Goal: Task Accomplishment & Management: Manage account settings

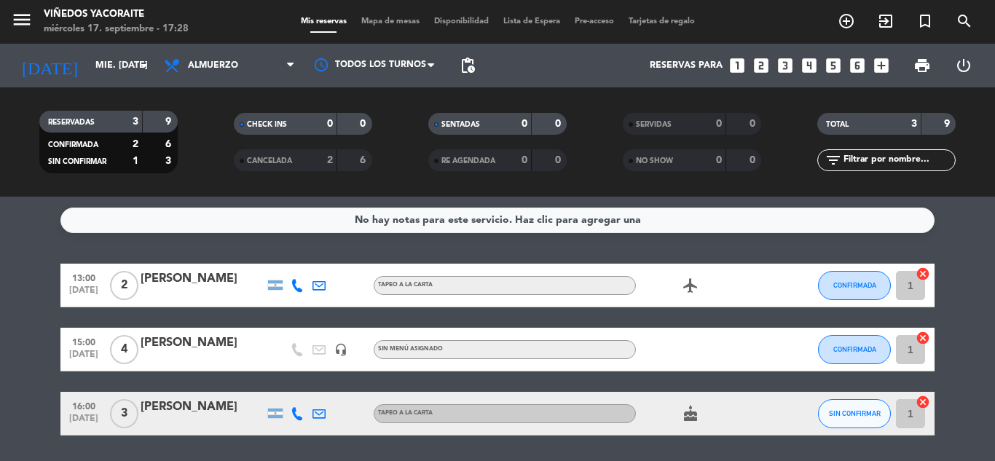
scroll to position [47, 0]
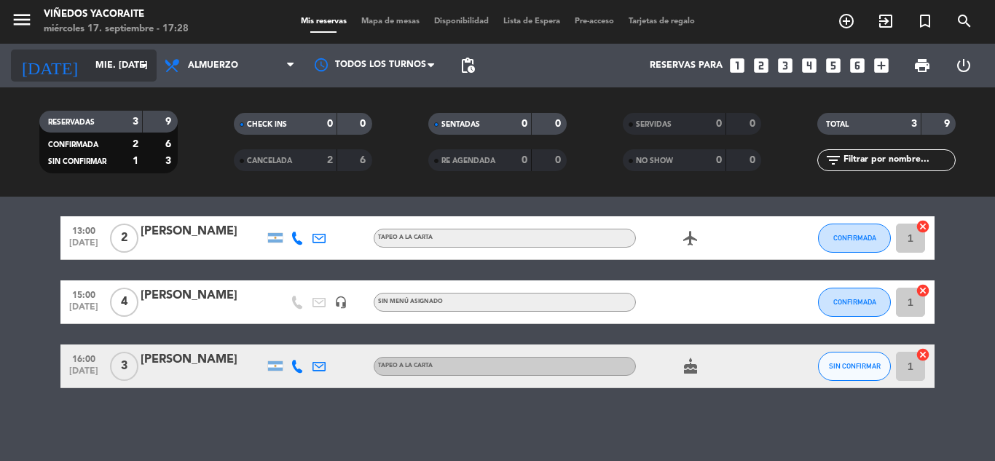
click at [148, 71] on icon "arrow_drop_down" at bounding box center [144, 65] width 17 height 17
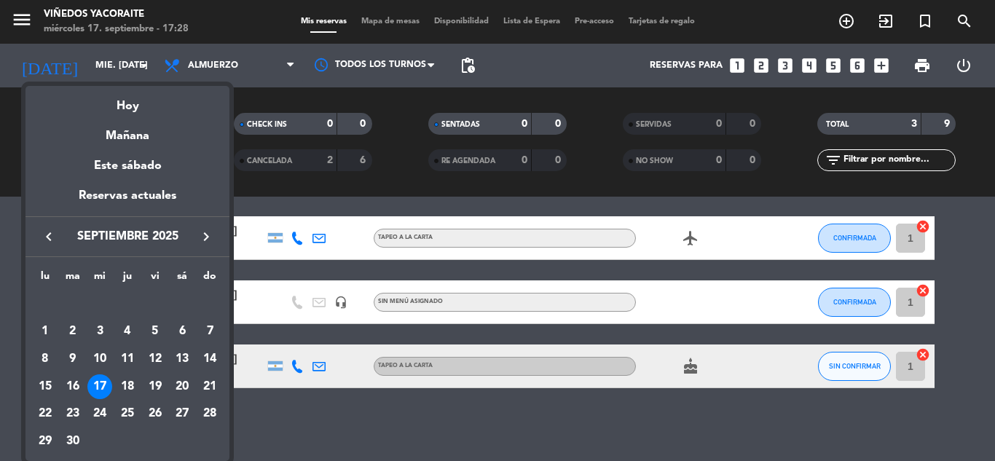
drag, startPoint x: 135, startPoint y: 383, endPoint x: 166, endPoint y: 357, distance: 40.9
click at [136, 384] on div "18" at bounding box center [127, 387] width 25 height 25
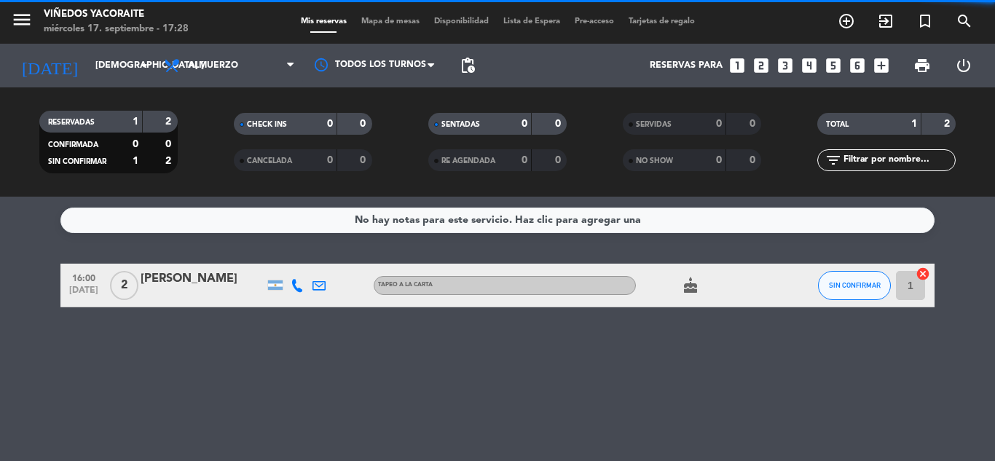
scroll to position [0, 0]
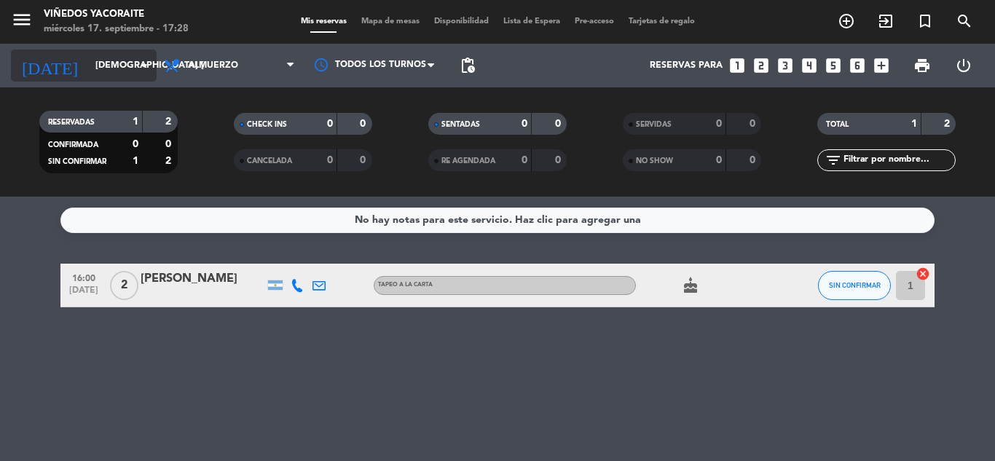
click at [143, 64] on icon "arrow_drop_down" at bounding box center [144, 65] width 17 height 17
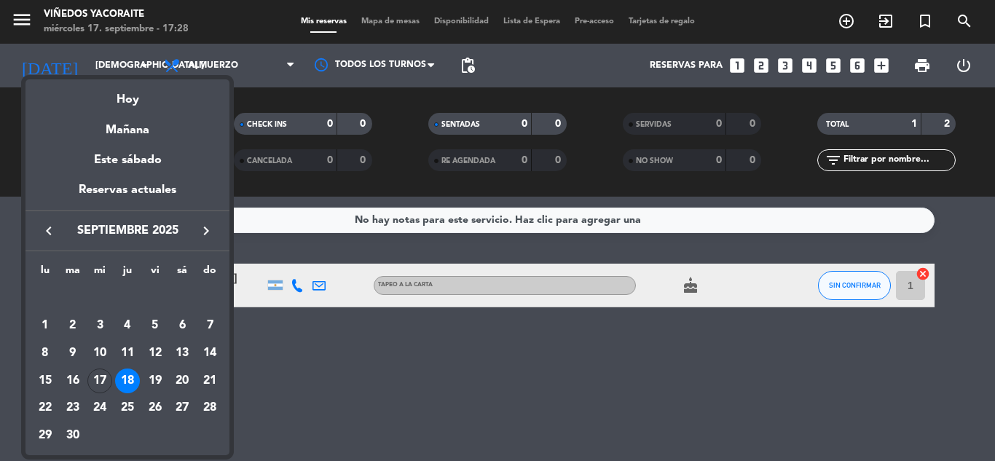
click at [325, 278] on div at bounding box center [497, 230] width 995 height 461
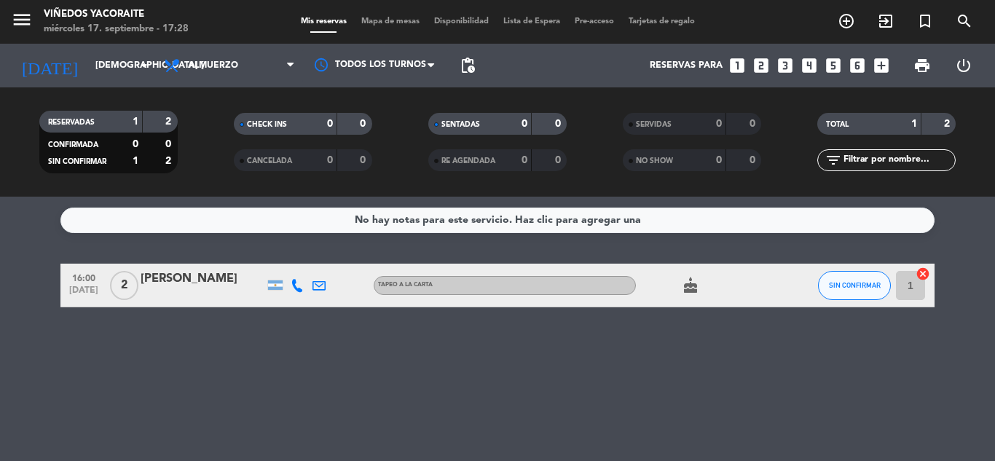
click at [213, 288] on div "[PERSON_NAME]" at bounding box center [203, 279] width 124 height 19
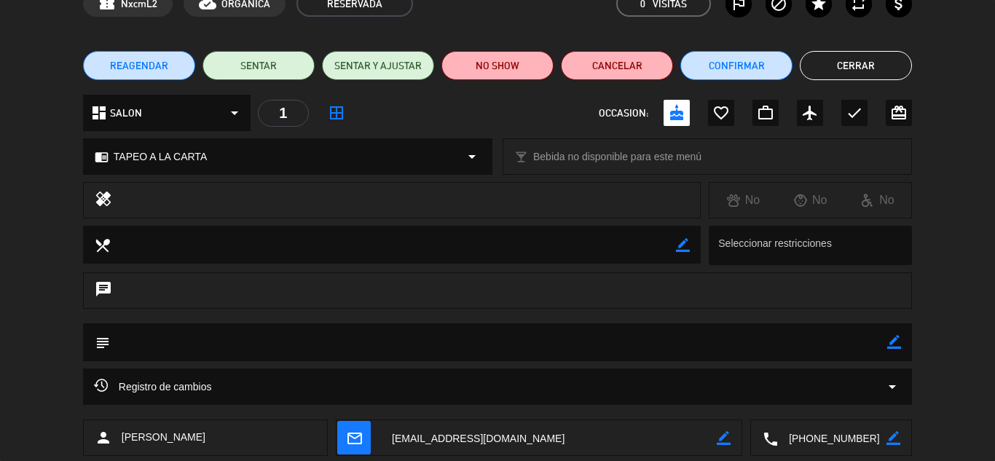
scroll to position [207, 0]
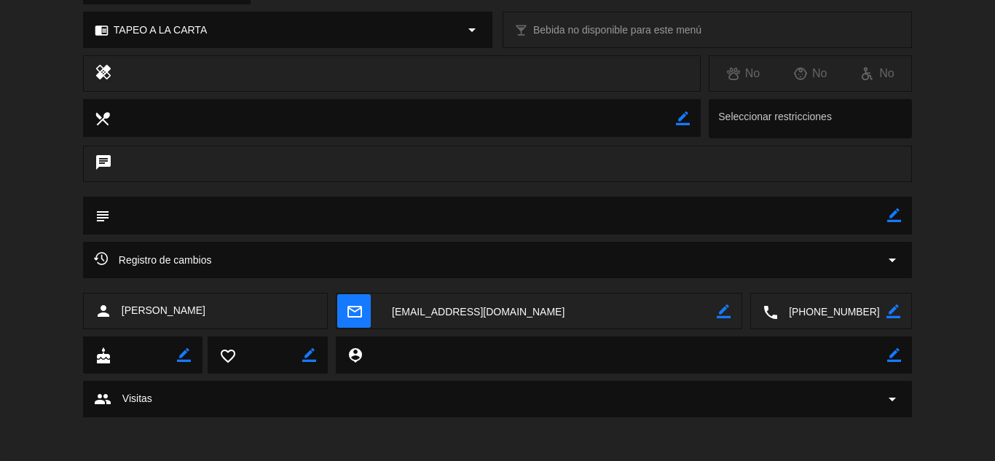
click at [324, 252] on div "Registro de cambios arrow_drop_down" at bounding box center [497, 259] width 807 height 17
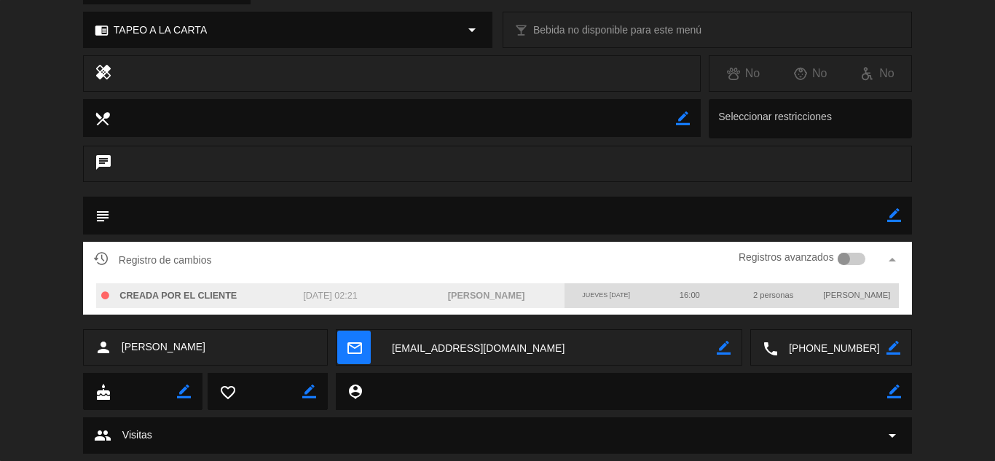
click at [590, 180] on div "chat" at bounding box center [497, 164] width 829 height 36
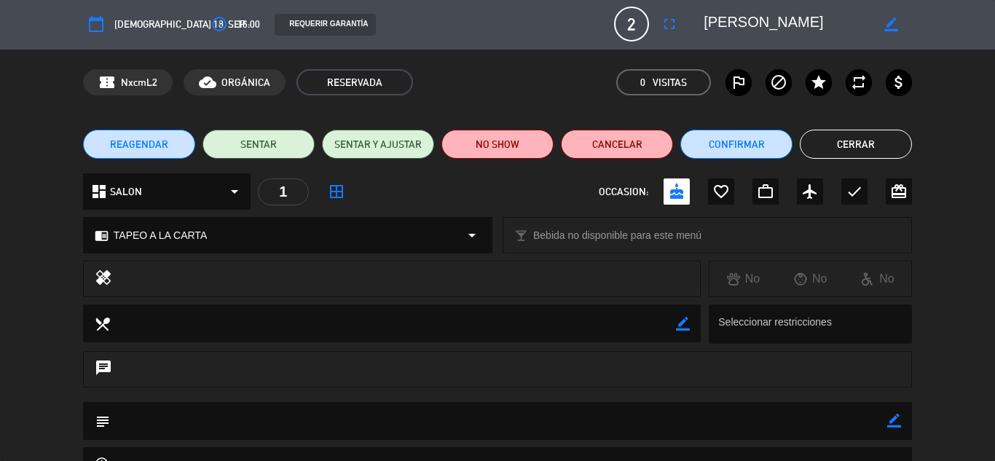
scroll to position [0, 0]
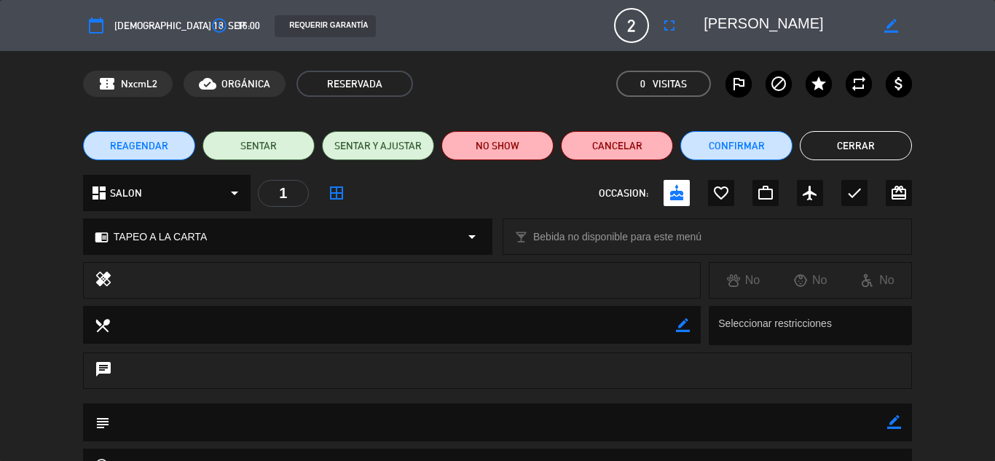
click at [844, 148] on button "Cerrar" at bounding box center [856, 145] width 112 height 29
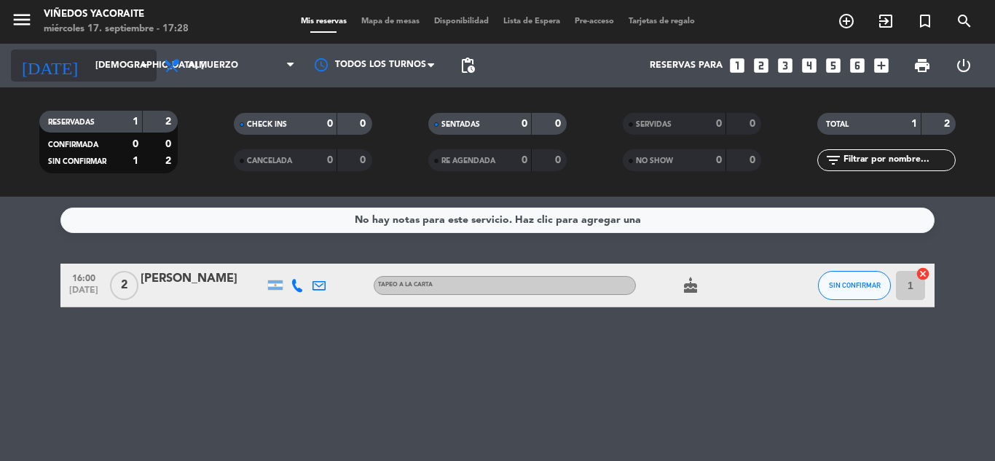
click at [109, 67] on input "[DEMOGRAPHIC_DATA] [DATE]" at bounding box center [149, 65] width 123 height 25
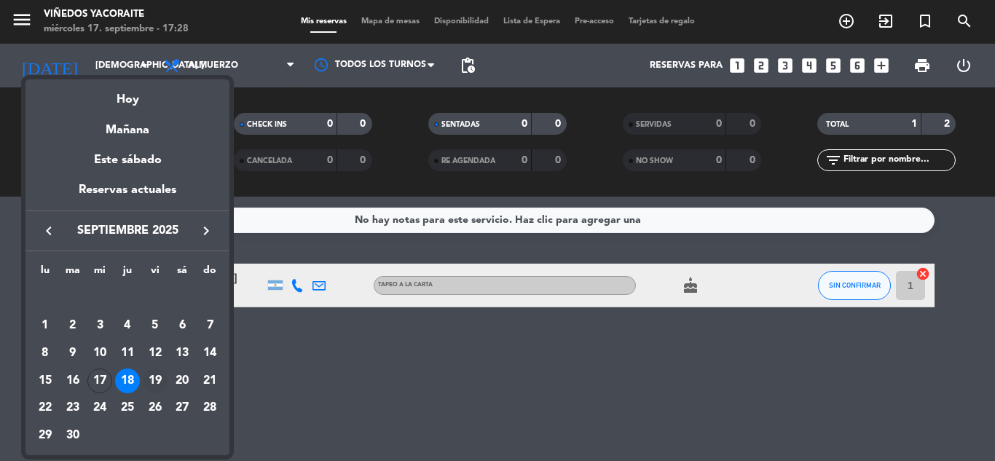
click at [160, 380] on div "19" at bounding box center [155, 381] width 25 height 25
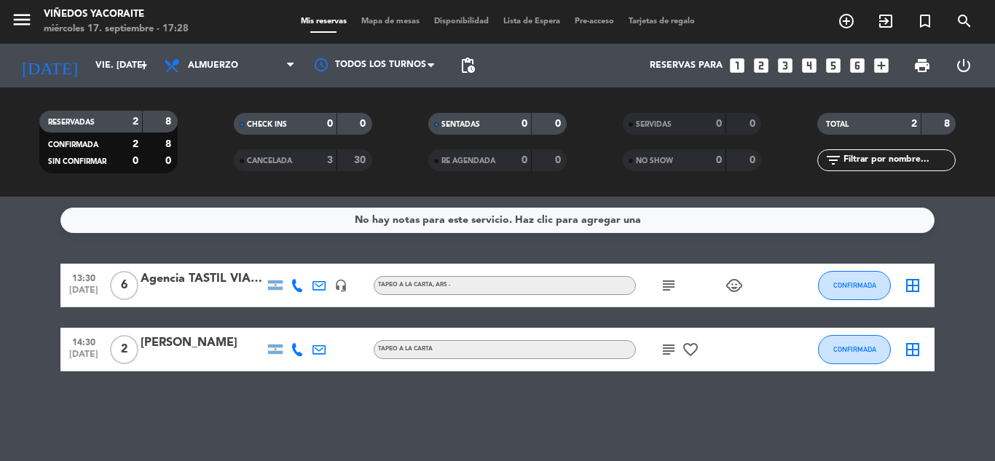
click at [730, 281] on icon "child_care" at bounding box center [734, 285] width 17 height 17
click at [734, 259] on div "2" at bounding box center [735, 259] width 22 height 26
click at [736, 286] on icon "child_care" at bounding box center [734, 285] width 17 height 17
click at [128, 72] on input "vie. [DATE]" at bounding box center [149, 65] width 123 height 25
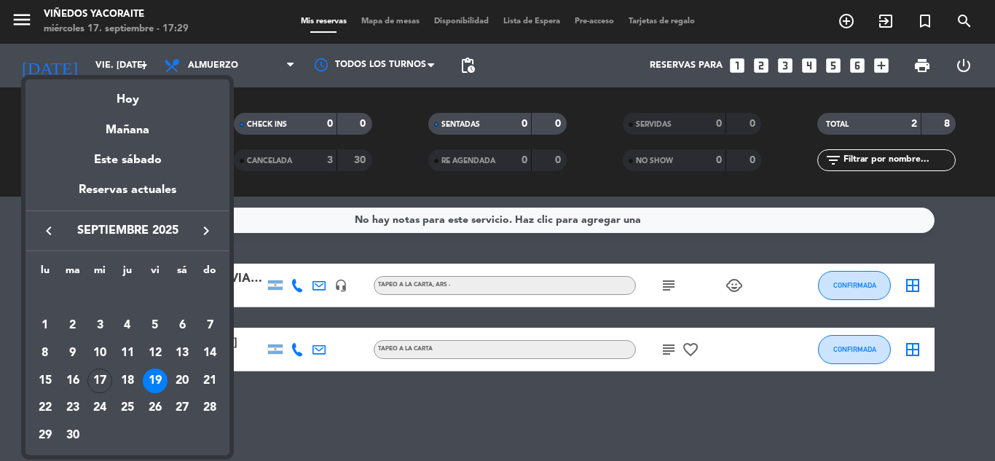
click at [420, 251] on div at bounding box center [497, 230] width 995 height 461
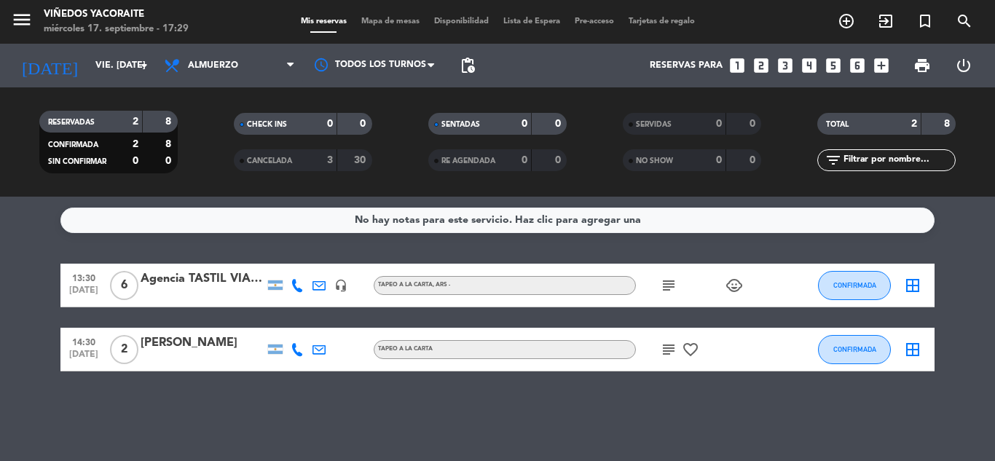
drag, startPoint x: 653, startPoint y: 290, endPoint x: 661, endPoint y: 289, distance: 8.1
click at [659, 289] on div "subject child_care" at bounding box center [701, 285] width 131 height 43
click at [670, 283] on icon "subject" at bounding box center [668, 285] width 17 height 17
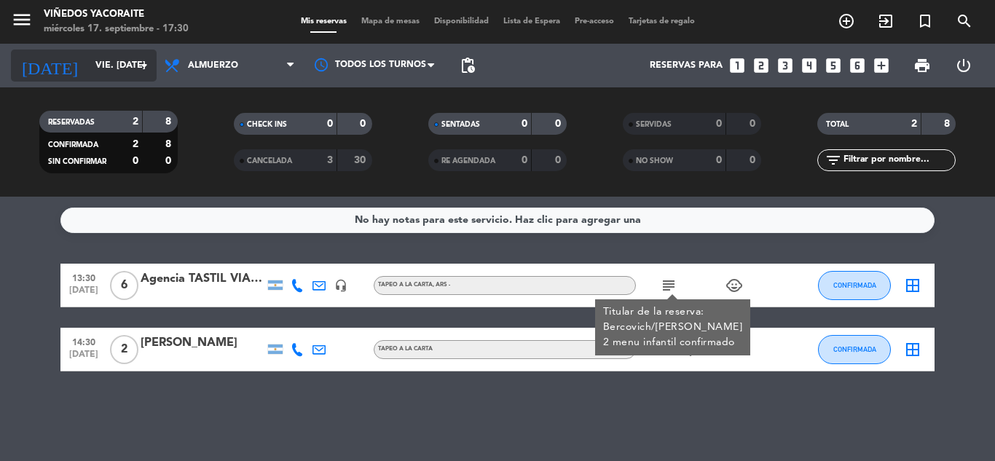
click at [114, 63] on input "vie. [DATE]" at bounding box center [149, 65] width 123 height 25
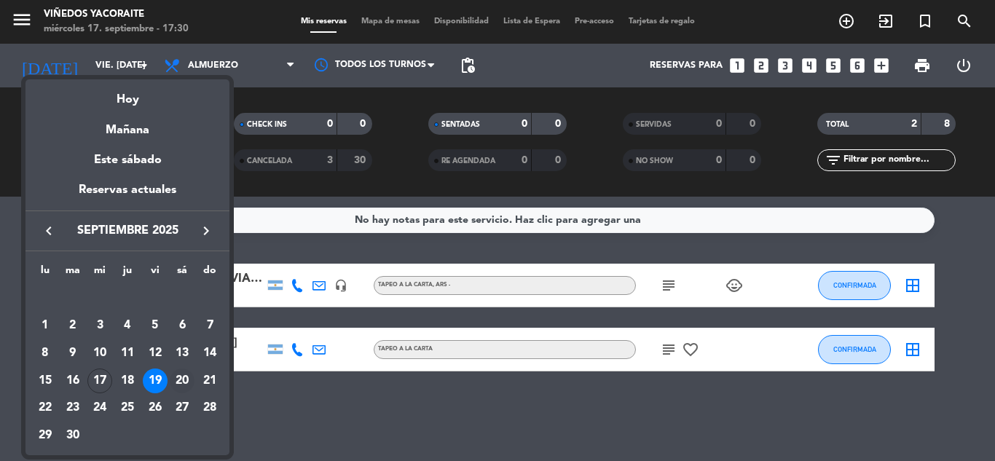
click at [186, 377] on div "20" at bounding box center [182, 381] width 25 height 25
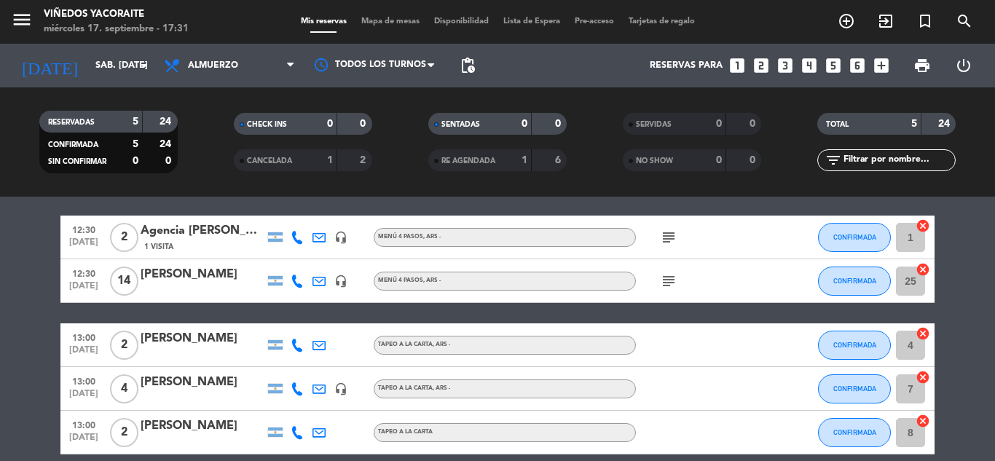
scroll to position [73, 0]
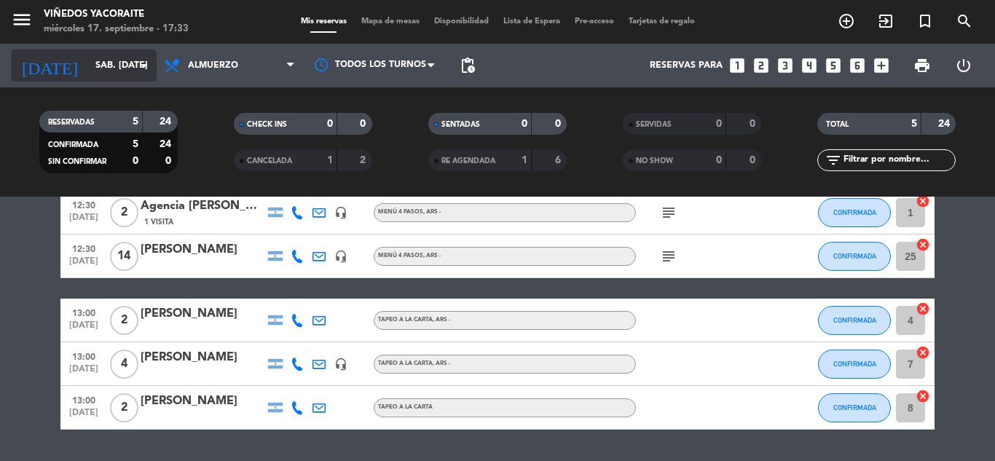
drag, startPoint x: 96, startPoint y: 46, endPoint x: 103, endPoint y: 60, distance: 16.3
click at [98, 52] on div "[DATE] sáb. [DATE] arrow_drop_down" at bounding box center [84, 66] width 146 height 44
click at [110, 71] on input "sáb. [DATE]" at bounding box center [149, 65] width 123 height 25
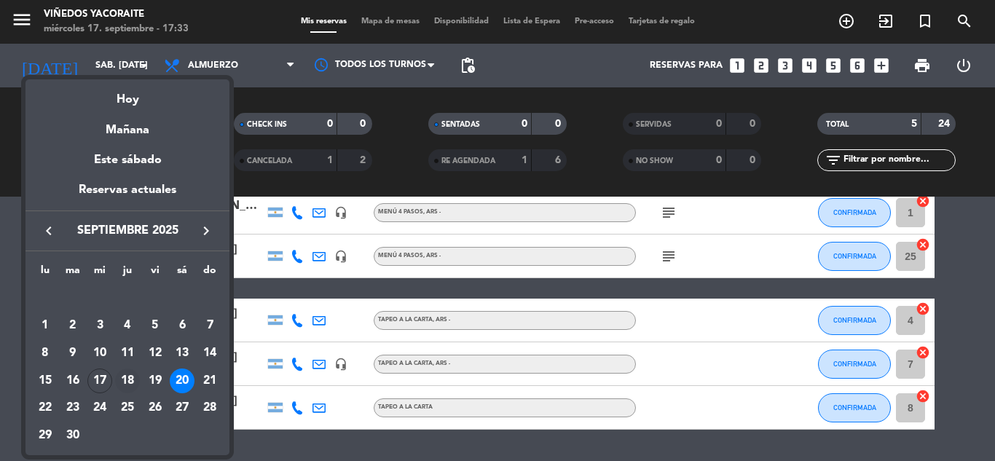
click at [124, 377] on div "18" at bounding box center [127, 381] width 25 height 25
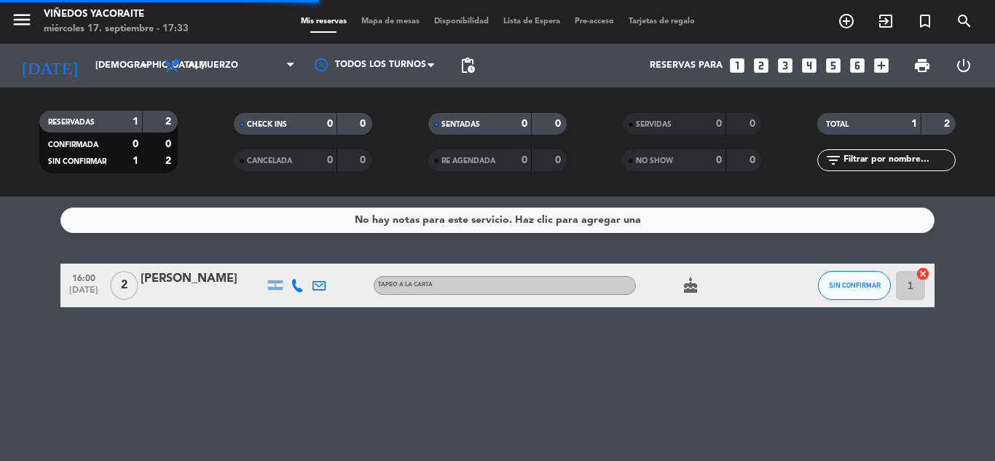
scroll to position [0, 0]
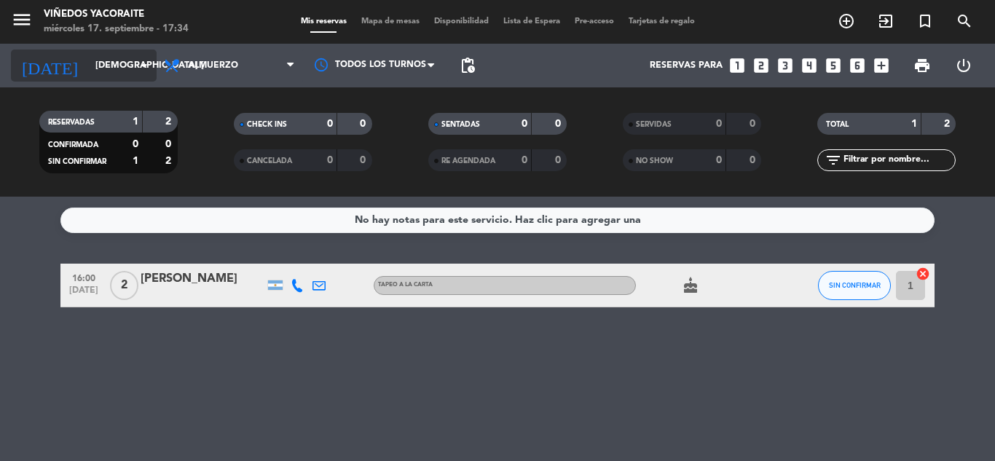
click at [119, 63] on input "[DEMOGRAPHIC_DATA] [DATE]" at bounding box center [149, 65] width 123 height 25
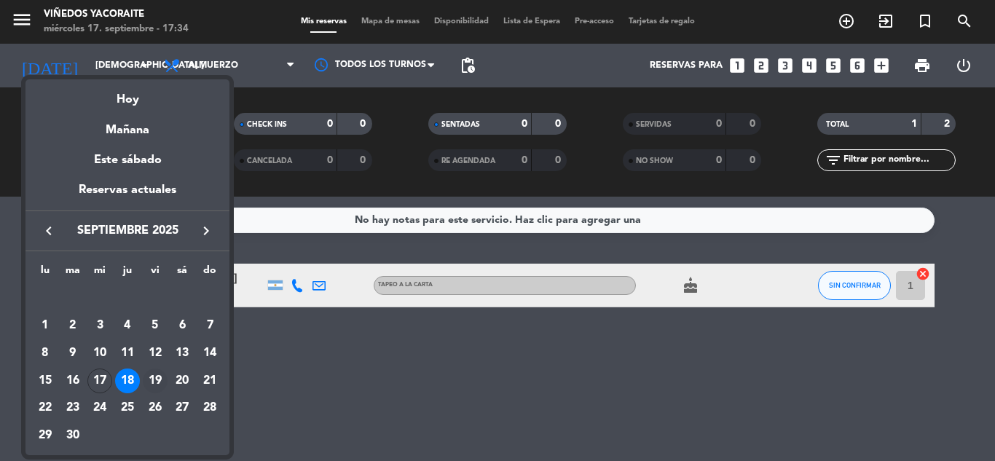
click at [160, 383] on div "19" at bounding box center [155, 381] width 25 height 25
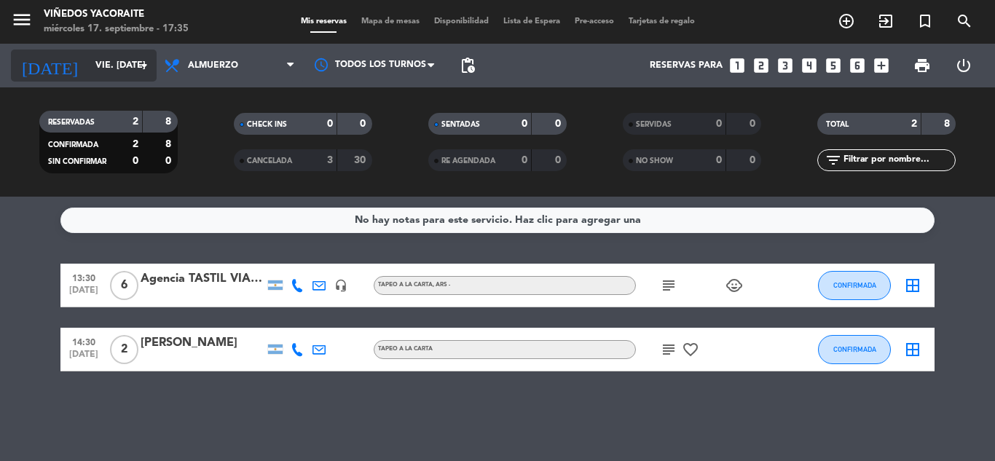
click at [130, 65] on input "vie. [DATE]" at bounding box center [149, 65] width 123 height 25
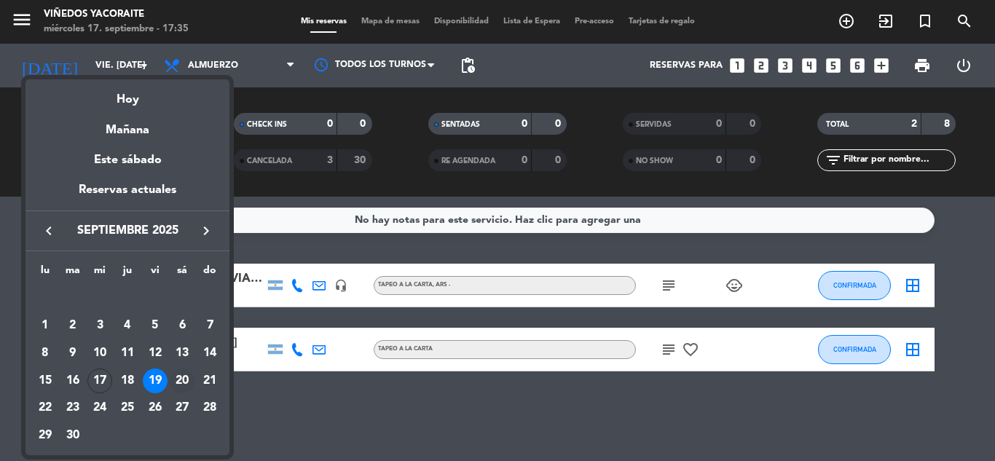
click at [182, 379] on div "20" at bounding box center [182, 381] width 25 height 25
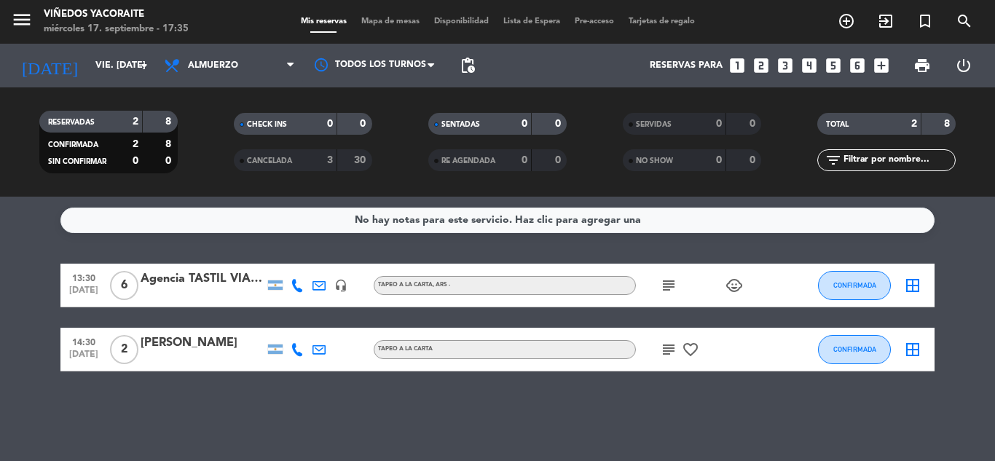
type input "sáb. [DATE]"
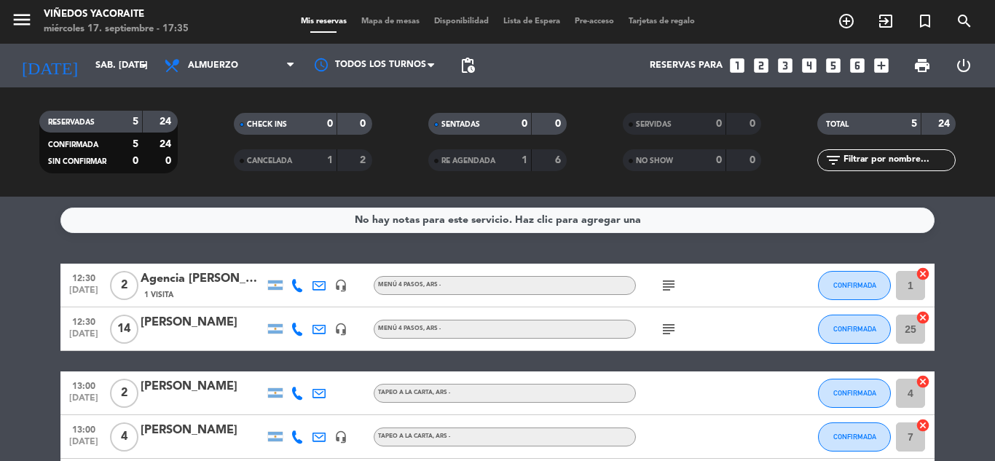
click at [339, 288] on icon "headset_mic" at bounding box center [340, 285] width 13 height 13
click at [340, 290] on icon "headset_mic" at bounding box center [340, 285] width 13 height 13
click at [657, 284] on div "subject" at bounding box center [701, 285] width 131 height 43
click at [669, 292] on icon "subject" at bounding box center [668, 285] width 17 height 17
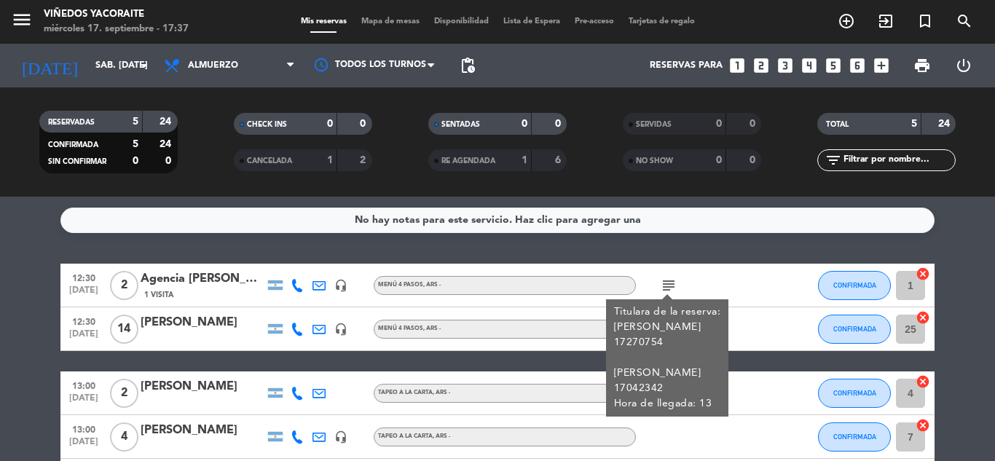
click at [192, 337] on div at bounding box center [203, 339] width 124 height 12
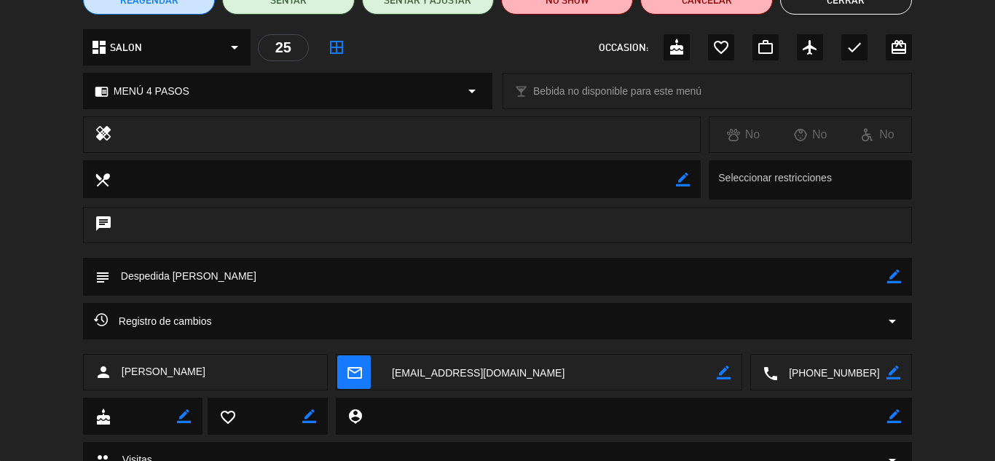
scroll to position [73, 0]
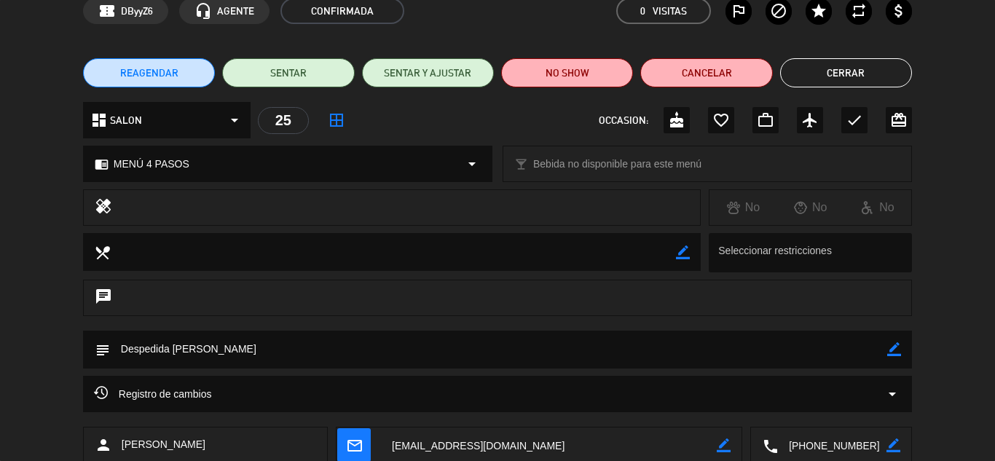
click at [382, 169] on div "chrome_reader_mode MENÚ 4 PASOS arrow_drop_down" at bounding box center [288, 163] width 408 height 35
select select
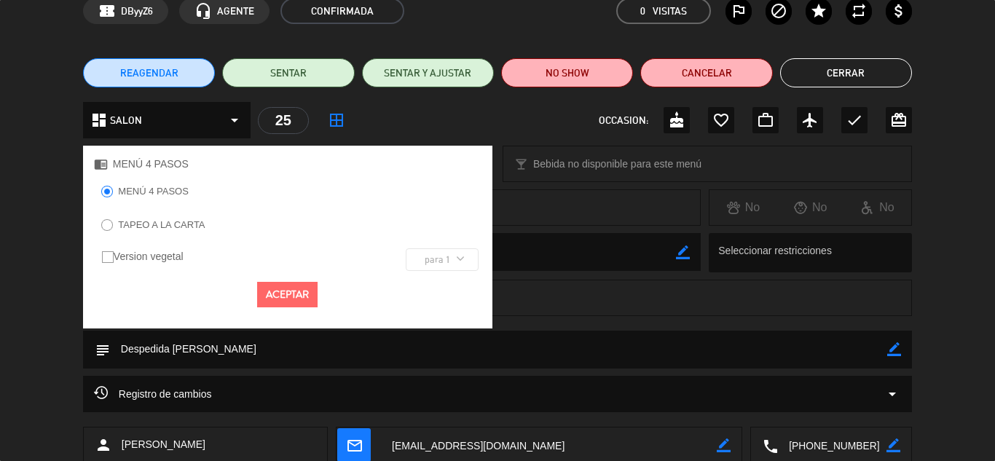
click at [624, 219] on div "healing" at bounding box center [392, 207] width 618 height 36
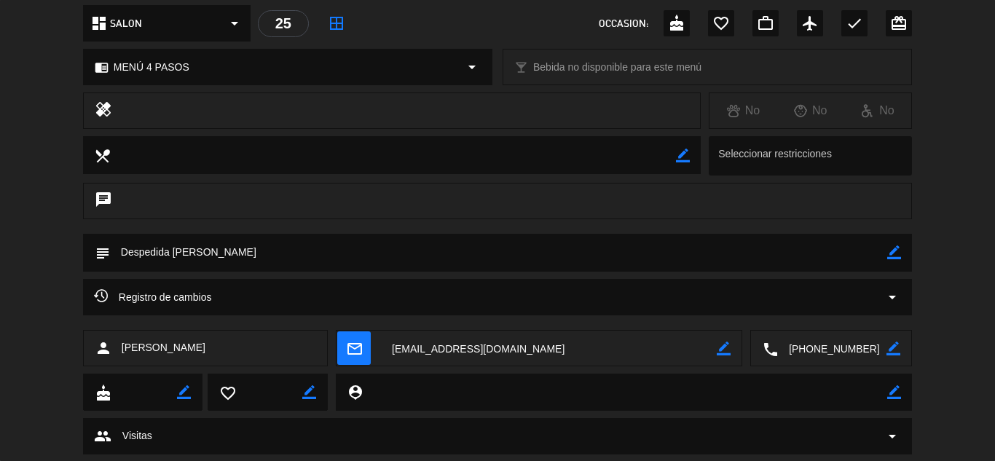
scroll to position [134, 0]
